Goal: Task Accomplishment & Management: Use online tool/utility

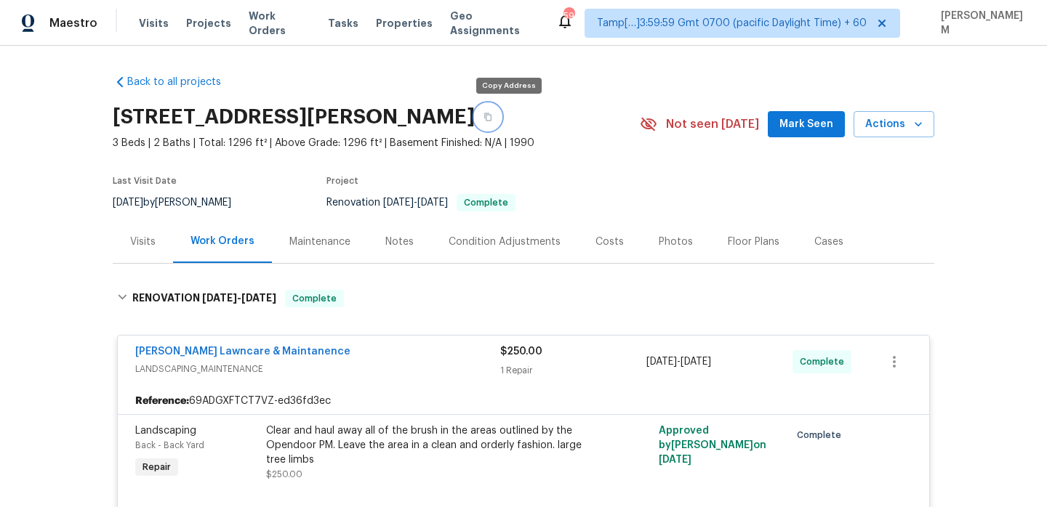
click at [492, 118] on icon "button" at bounding box center [487, 117] width 9 height 9
click at [275, 21] on span "Work Orders" at bounding box center [280, 23] width 62 height 29
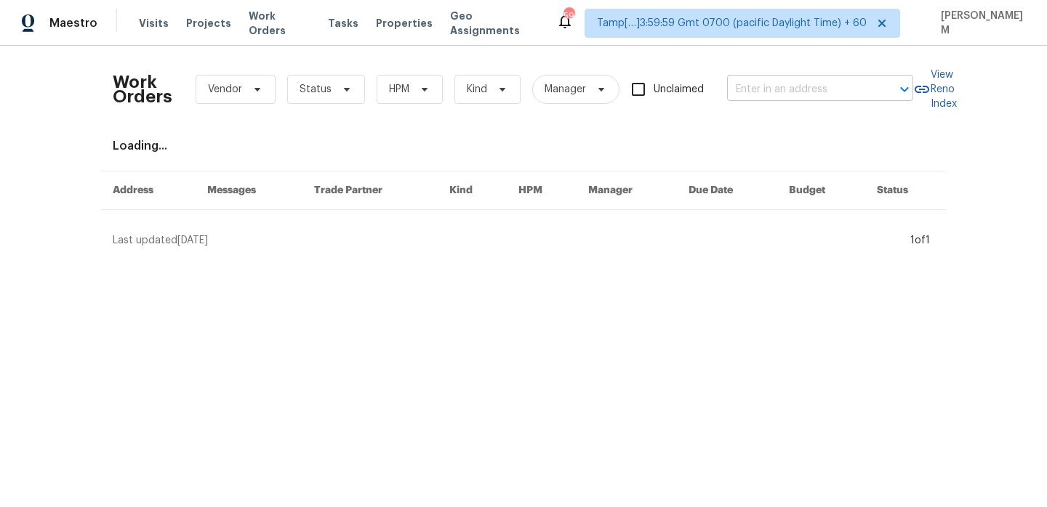
click at [767, 94] on input "text" at bounding box center [799, 89] width 145 height 23
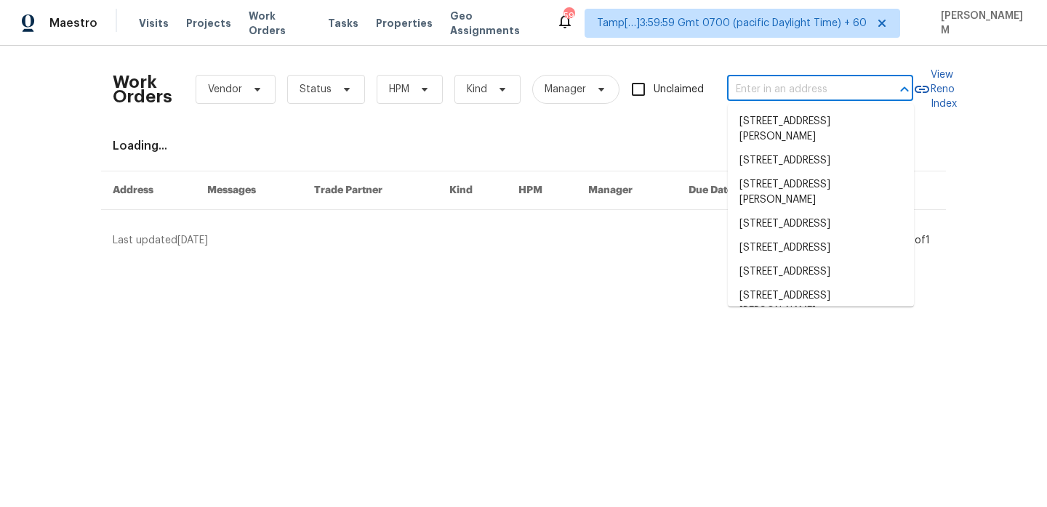
paste input "[STREET_ADDRESS]"
type input "[STREET_ADDRESS]"
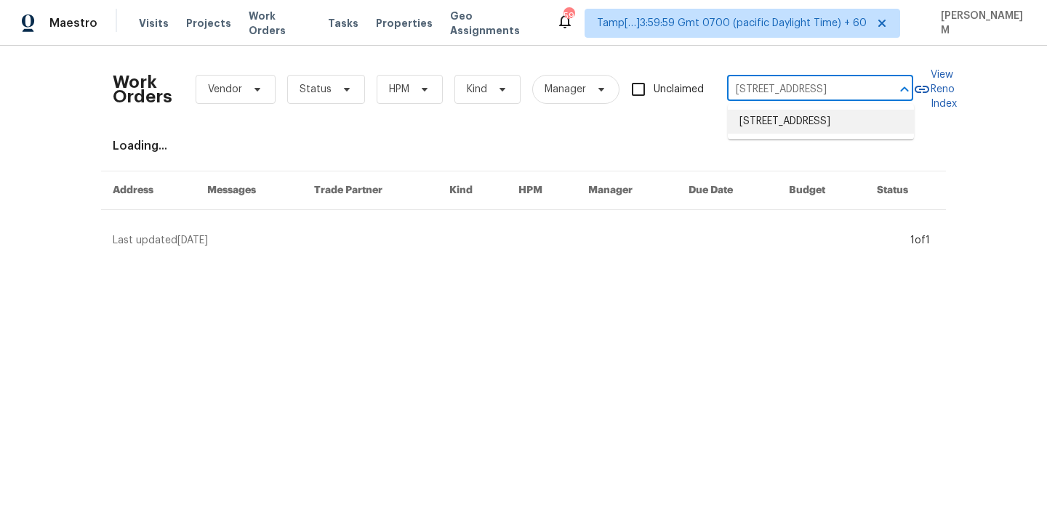
click at [796, 133] on li "[STREET_ADDRESS]" at bounding box center [820, 122] width 186 height 24
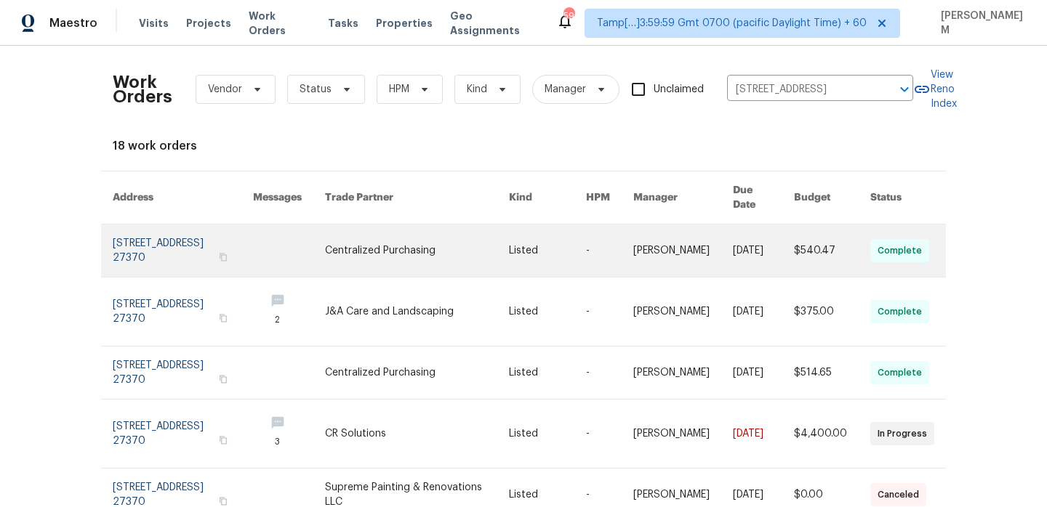
click at [602, 252] on link at bounding box center [609, 251] width 47 height 52
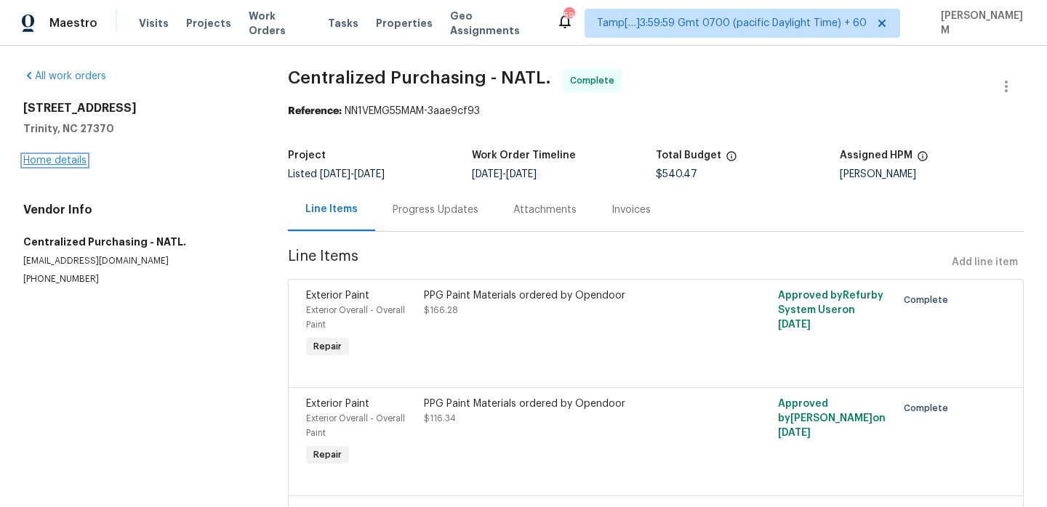
click at [47, 159] on link "Home details" at bounding box center [54, 161] width 63 height 10
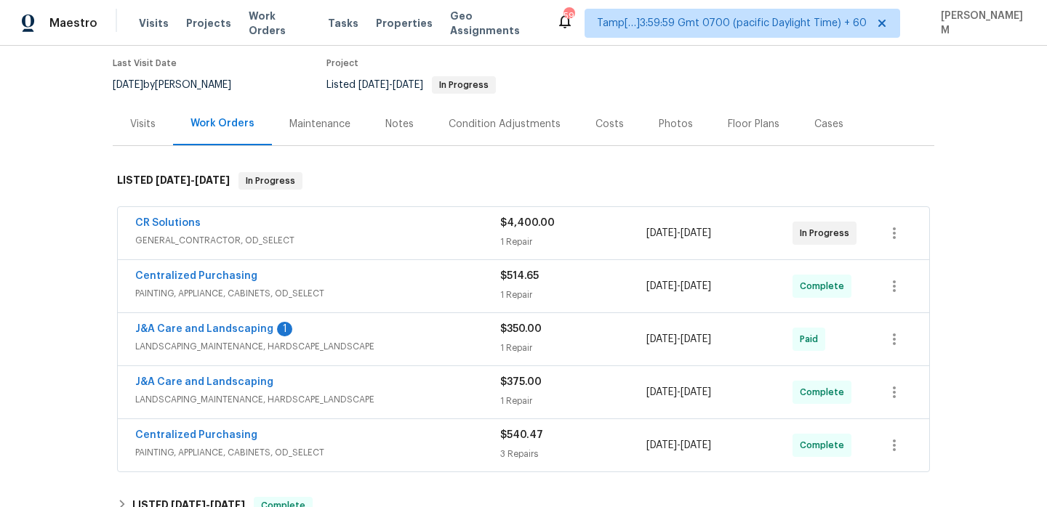
scroll to position [178, 0]
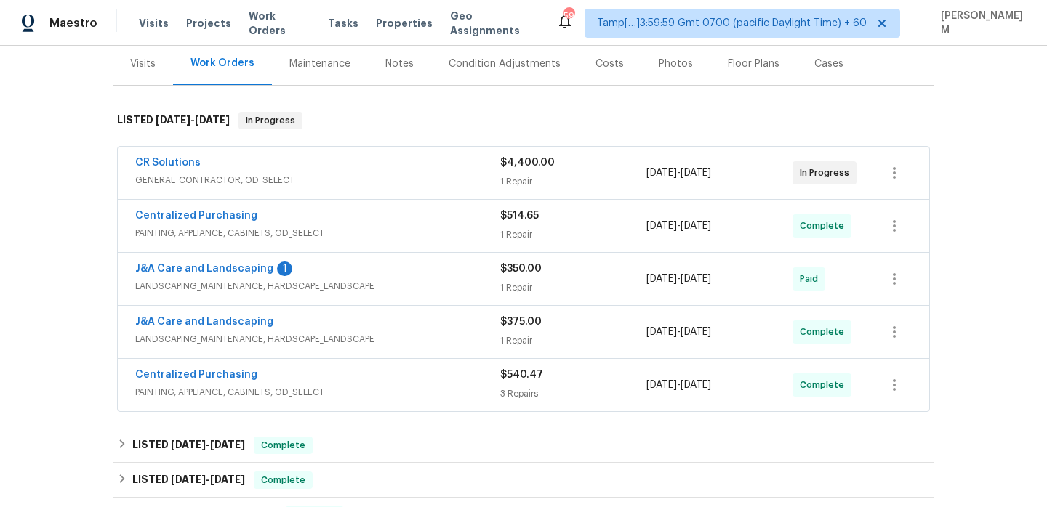
click at [427, 151] on div "CR Solutions GENERAL_CONTRACTOR, OD_SELECT $4,400.00 1 Repair [DATE] - [DATE] I…" at bounding box center [523, 173] width 811 height 52
click at [430, 169] on div "CR Solutions" at bounding box center [317, 164] width 365 height 17
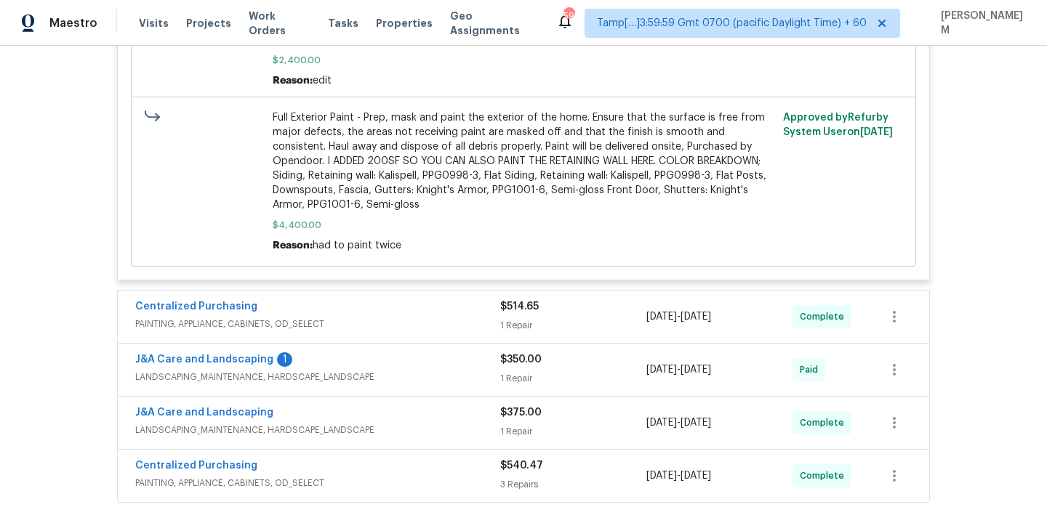
click at [480, 318] on span "PAINTING, APPLIANCE, CABINETS, OD_SELECT" at bounding box center [317, 324] width 365 height 15
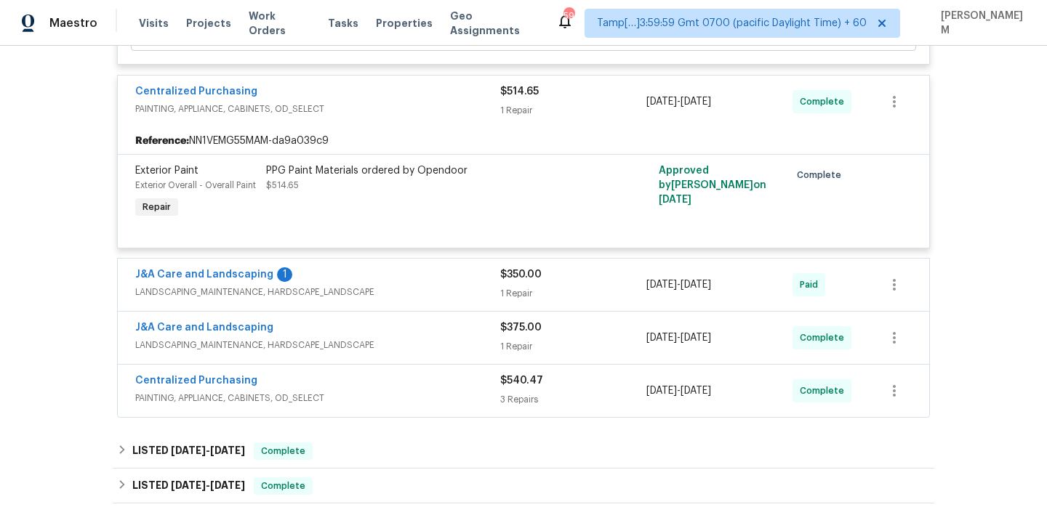
scroll to position [1071, 0]
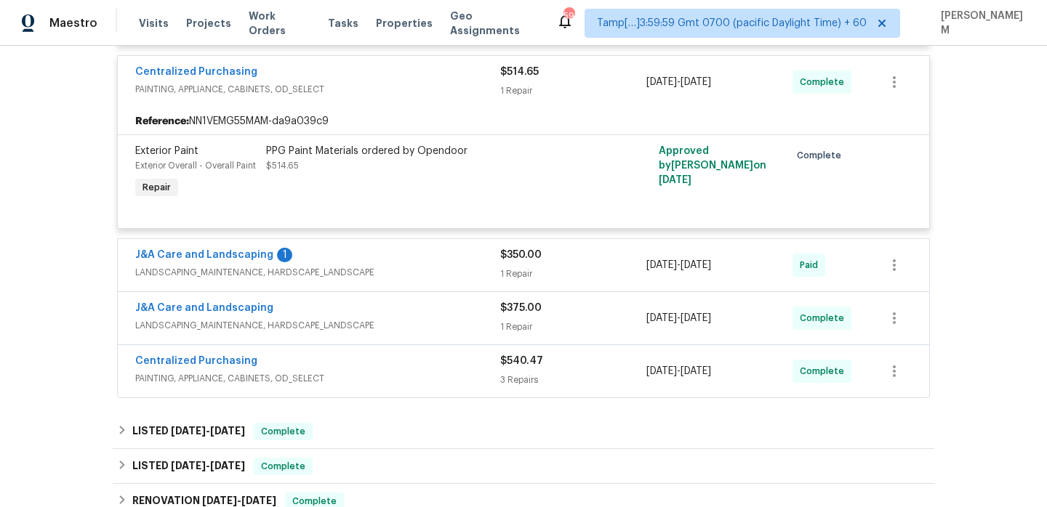
click at [455, 265] on span "LANDSCAPING_MAINTENANCE, HARDSCAPE_LANDSCAPE" at bounding box center [317, 272] width 365 height 15
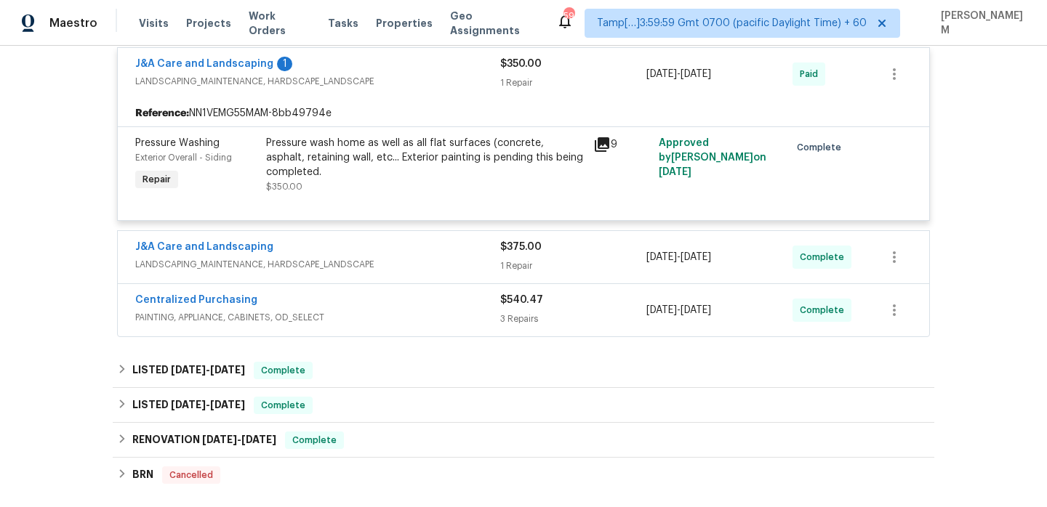
scroll to position [1269, 0]
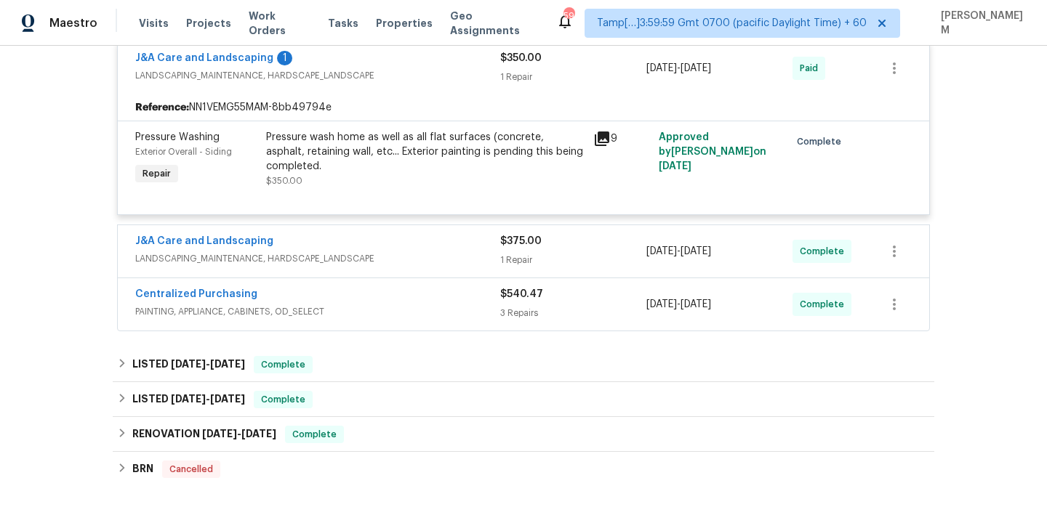
click at [443, 258] on div "J&A Care and Landscaping LANDSCAPING_MAINTENANCE, HARDSCAPE_LANDSCAPE $375.00 1…" at bounding box center [523, 251] width 811 height 52
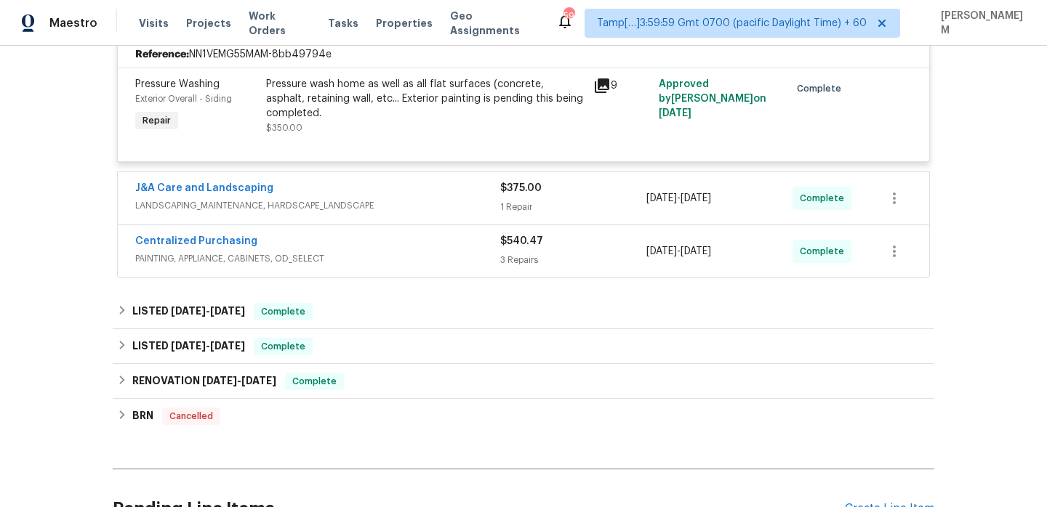
scroll to position [1328, 0]
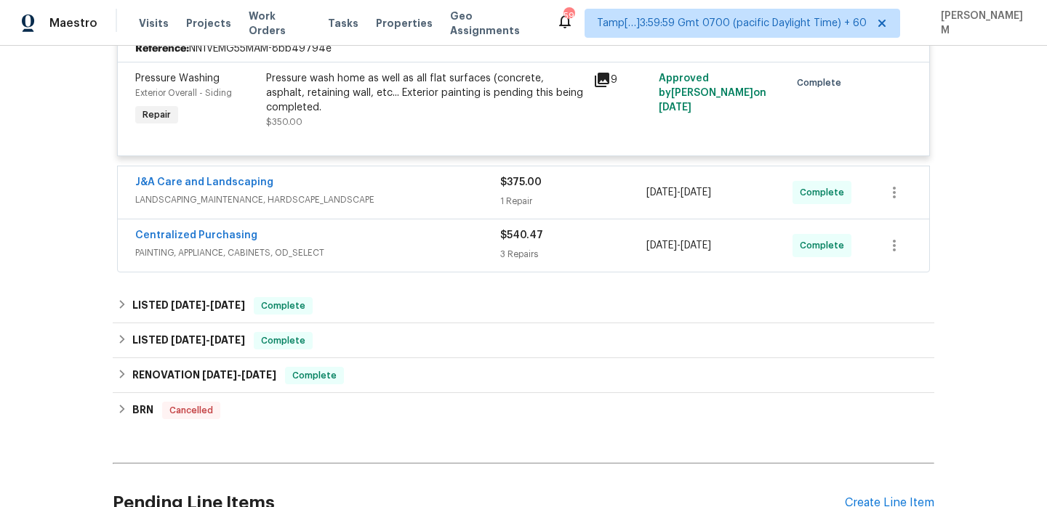
click at [432, 177] on div "J&A Care and Landscaping" at bounding box center [317, 183] width 365 height 17
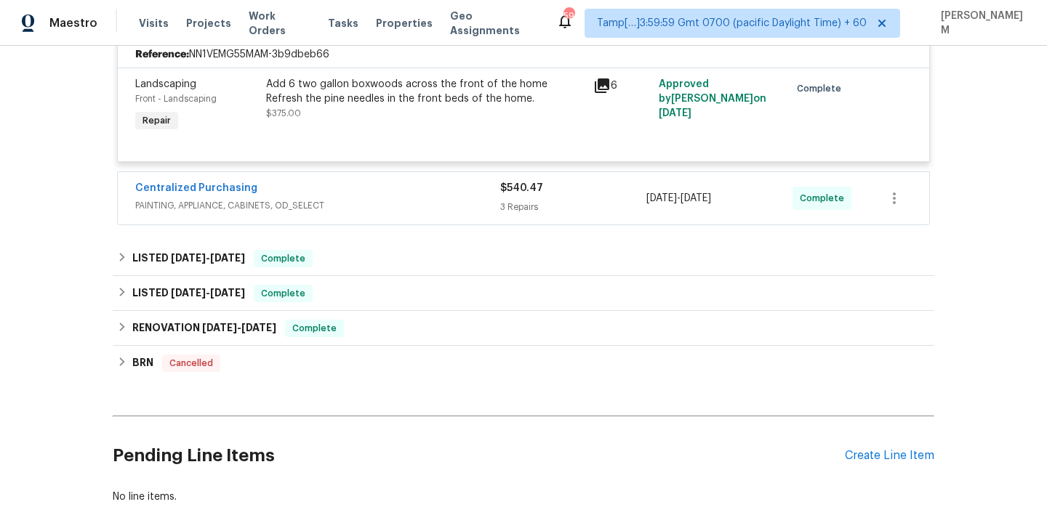
scroll to position [1508, 0]
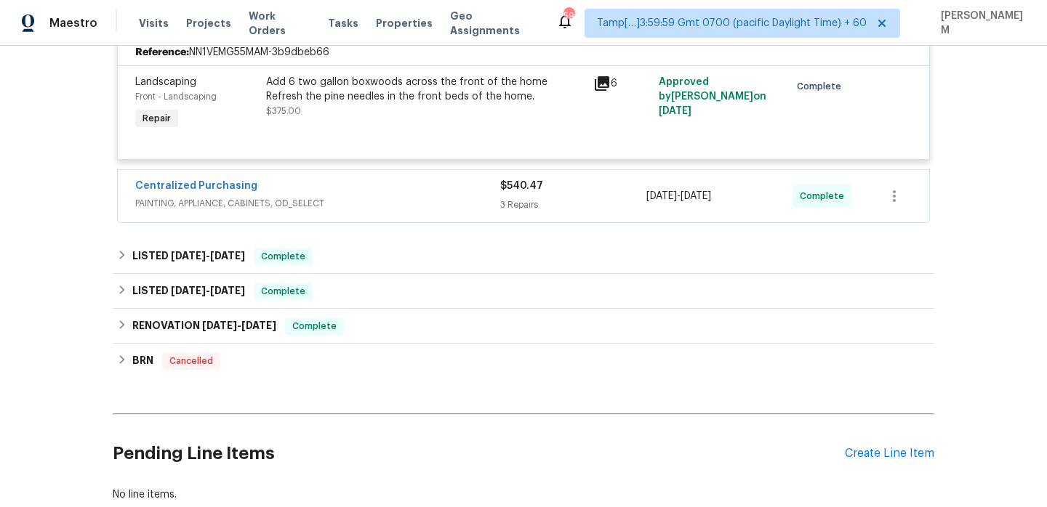
click at [455, 196] on span "PAINTING, APPLIANCE, CABINETS, OD_SELECT" at bounding box center [317, 203] width 365 height 15
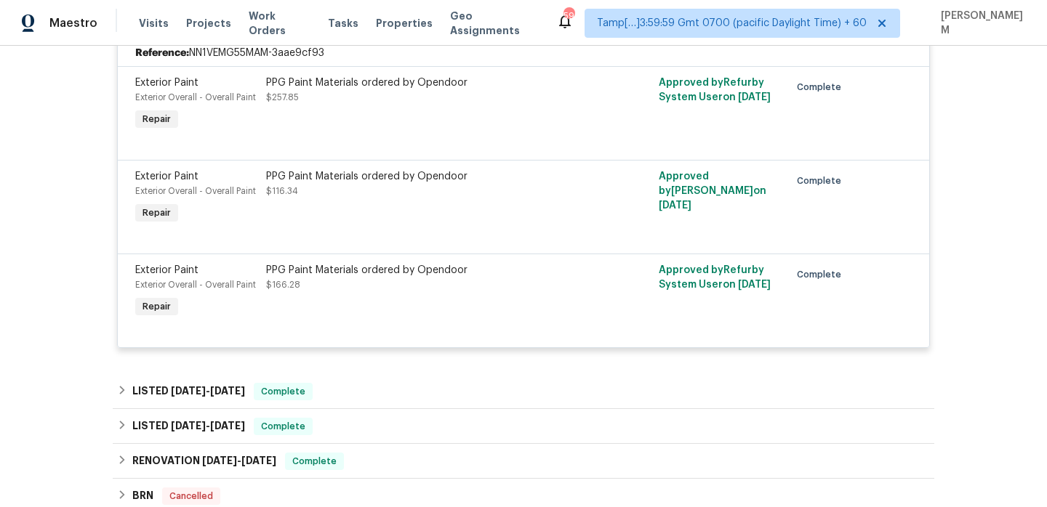
scroll to position [1829, 0]
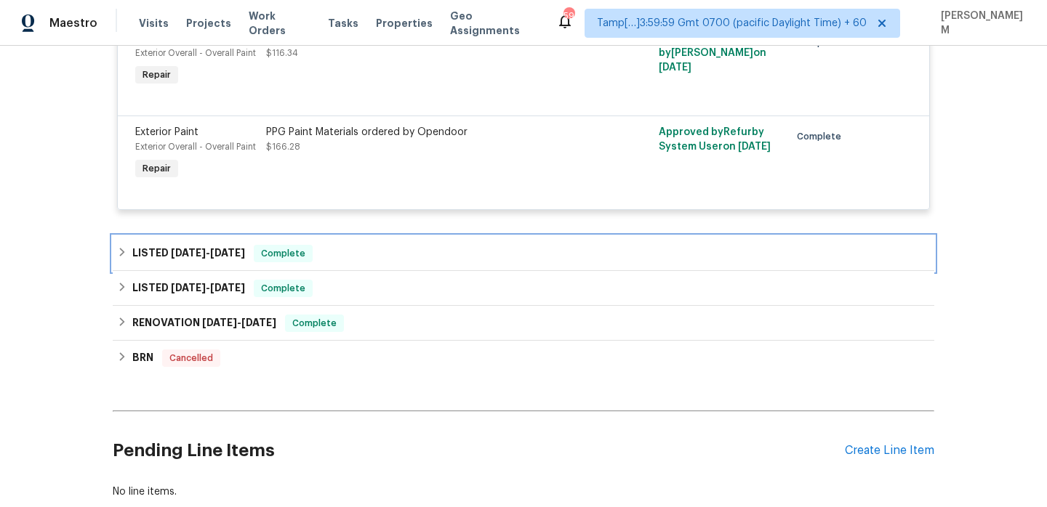
click at [377, 245] on div "LISTED [DATE] - [DATE] Complete" at bounding box center [523, 253] width 813 height 17
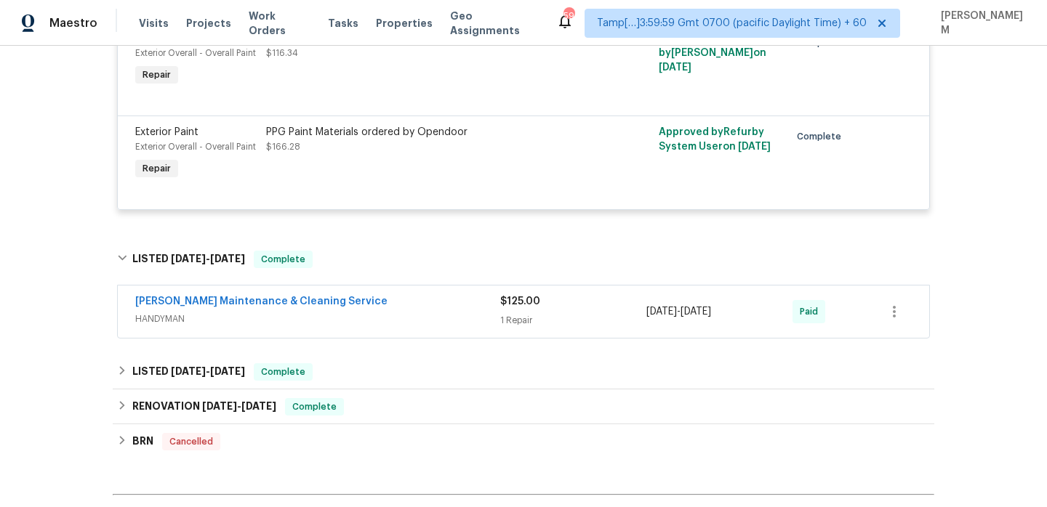
click at [409, 312] on span "HANDYMAN" at bounding box center [317, 319] width 365 height 15
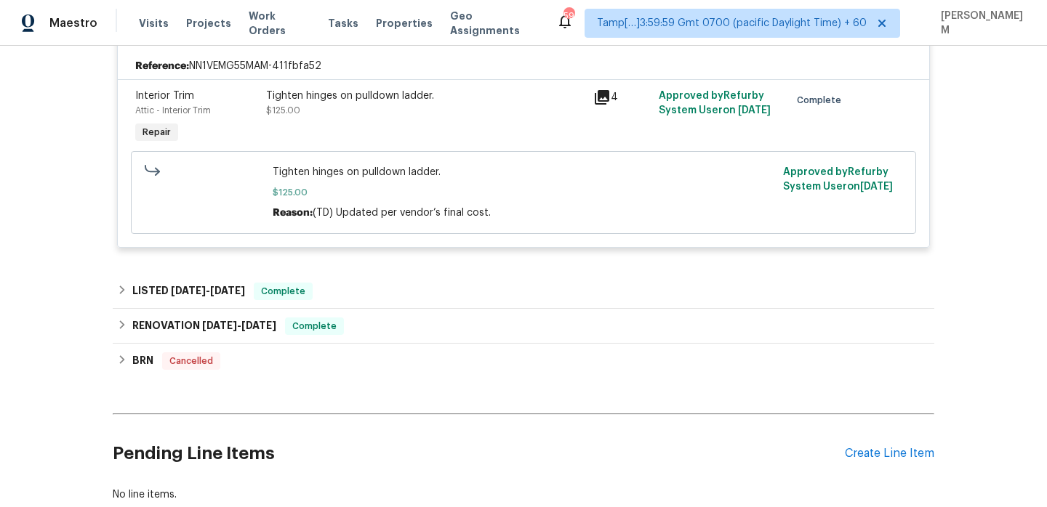
scroll to position [2136, 0]
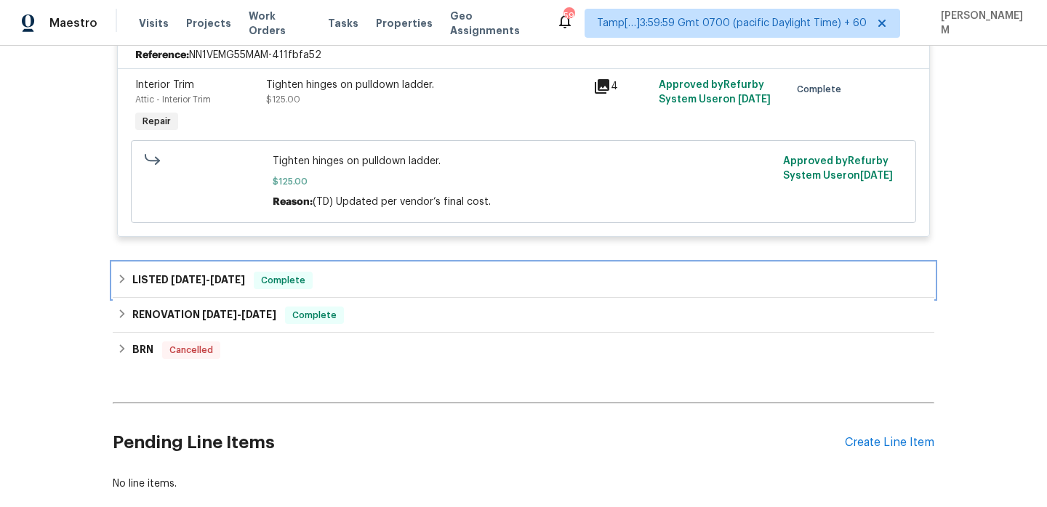
click at [427, 263] on div "LISTED [DATE] - [DATE] Complete" at bounding box center [523, 280] width 821 height 35
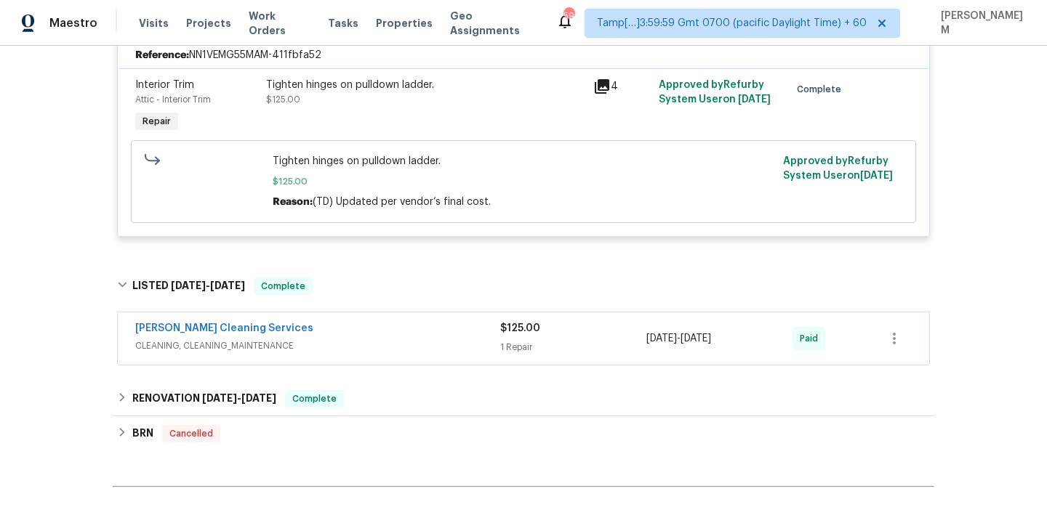
click at [440, 325] on div "[PERSON_NAME] Cleaning Services" at bounding box center [317, 329] width 365 height 17
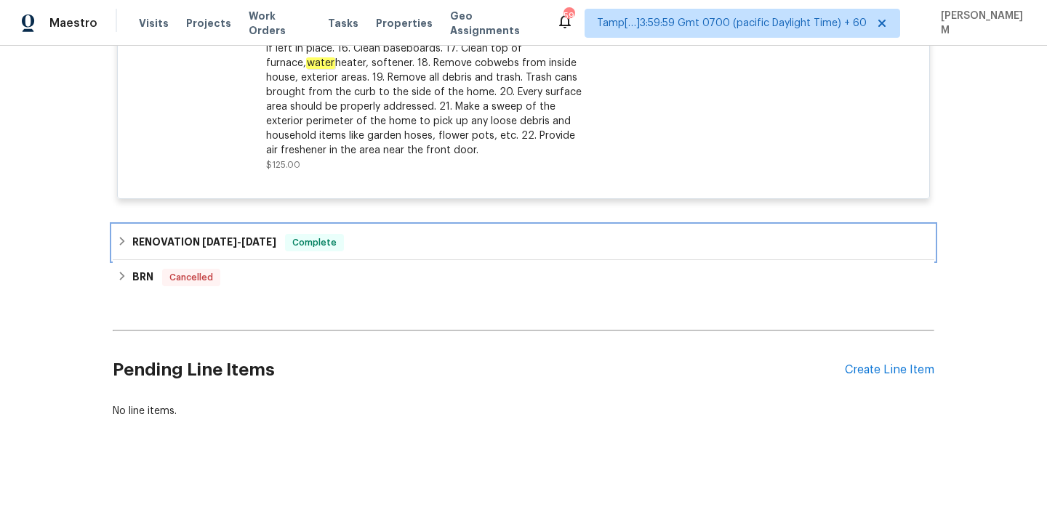
click at [382, 234] on div "RENOVATION [DATE] - [DATE] Complete" at bounding box center [523, 242] width 813 height 17
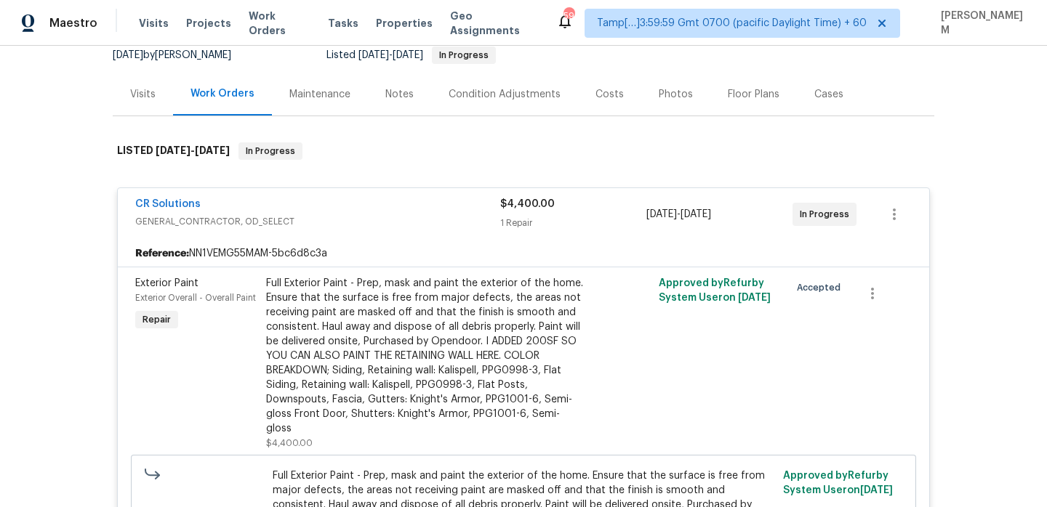
scroll to position [0, 0]
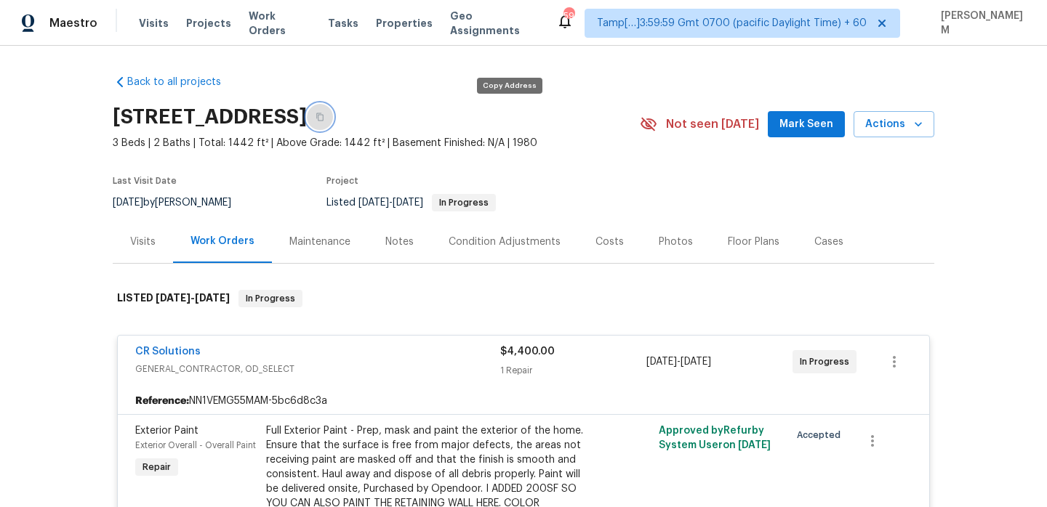
click at [333, 109] on button "button" at bounding box center [320, 117] width 26 height 26
